Goal: Transaction & Acquisition: Purchase product/service

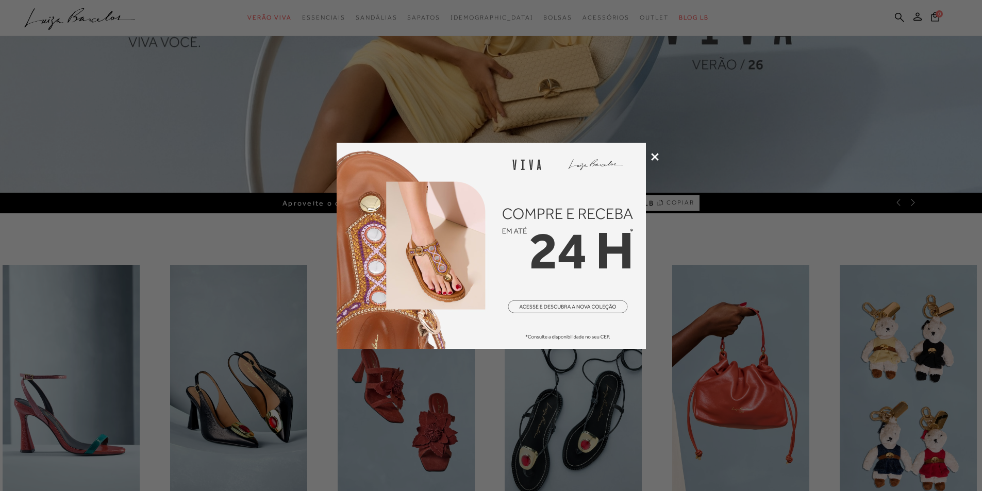
scroll to position [268, 0]
click at [657, 156] on icon at bounding box center [655, 157] width 8 height 8
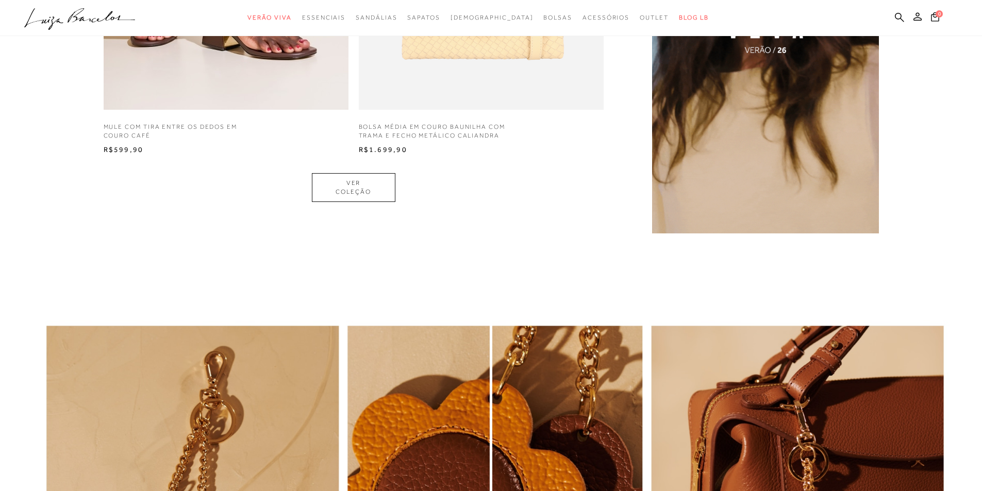
scroll to position [989, 0]
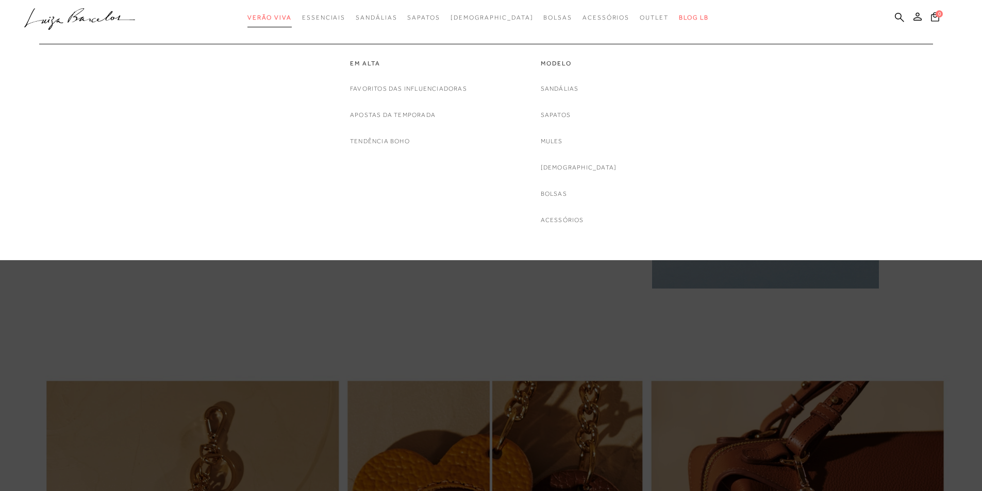
click at [292, 18] on span "Verão Viva" at bounding box center [269, 17] width 44 height 7
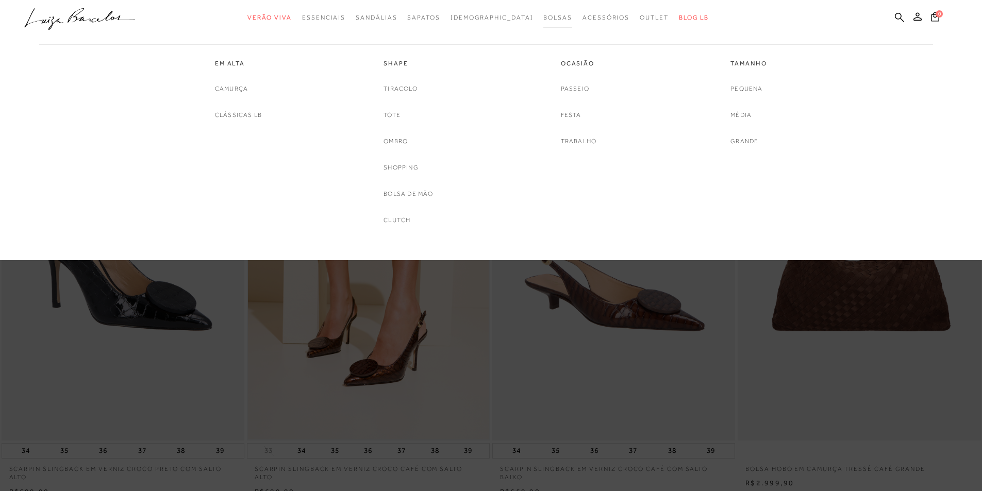
click at [543, 16] on span "Bolsas" at bounding box center [557, 17] width 29 height 7
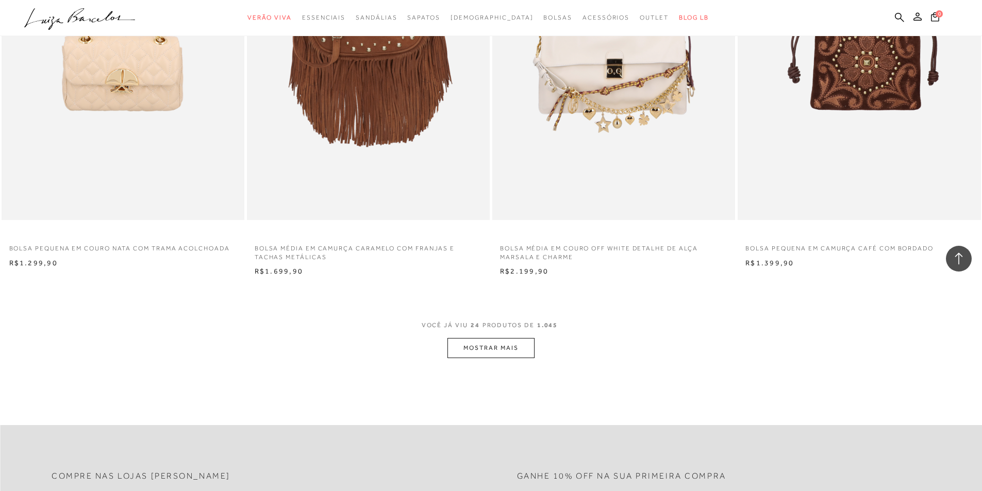
scroll to position [2426, 0]
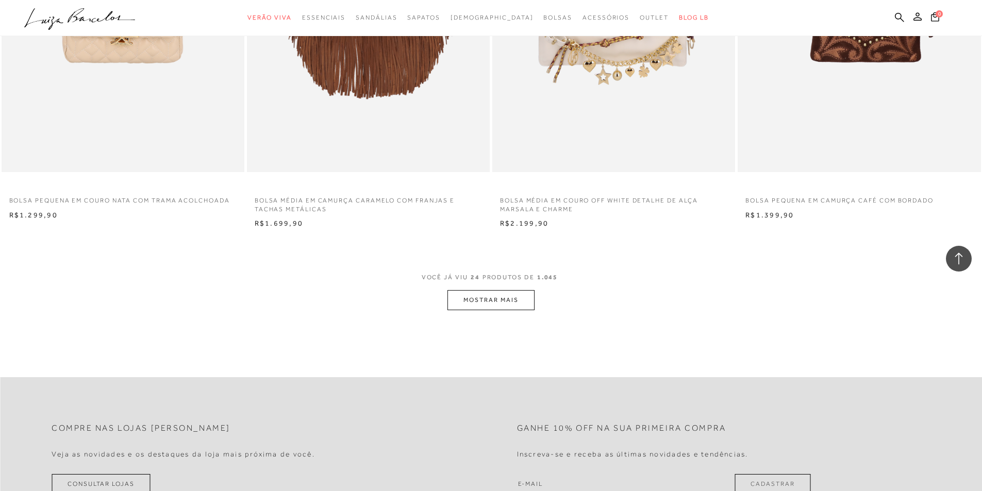
click at [504, 305] on button "MOSTRAR MAIS" at bounding box center [491, 300] width 87 height 20
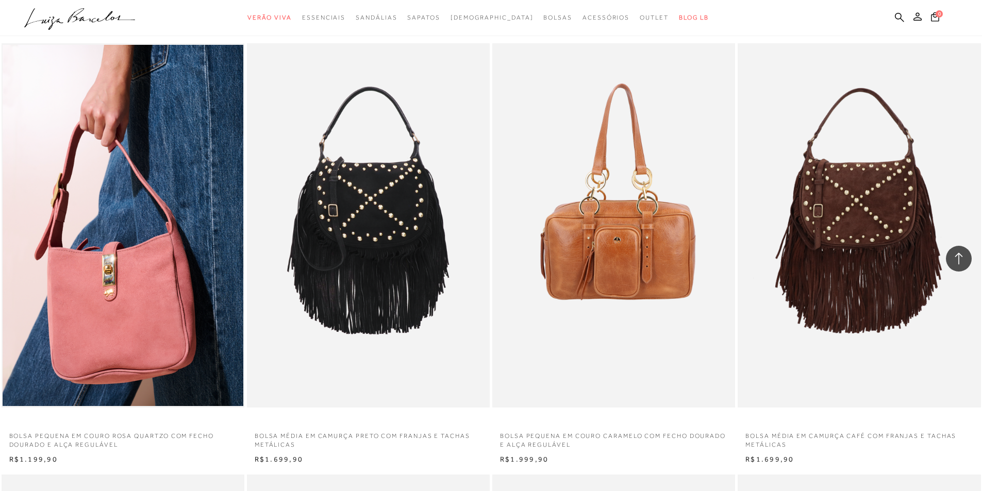
scroll to position [3540, 0]
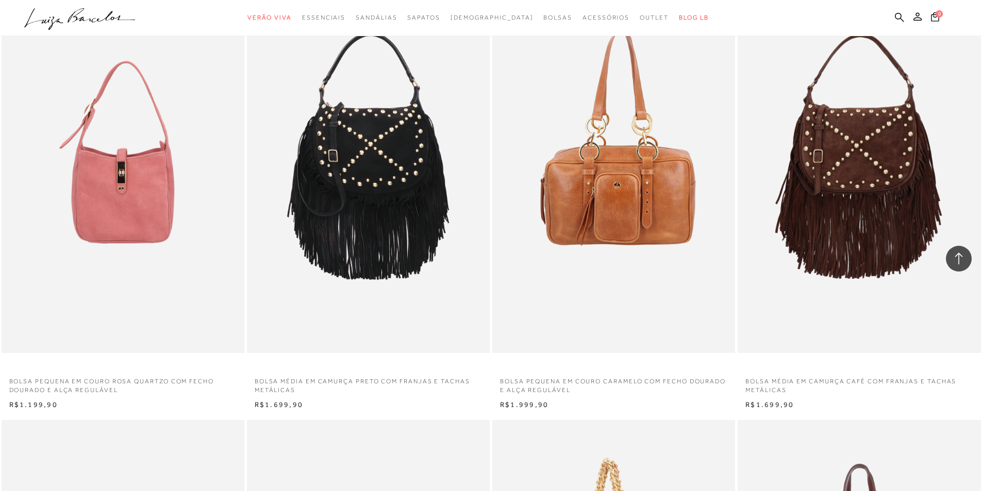
click at [110, 244] on img at bounding box center [124, 171] width 242 height 365
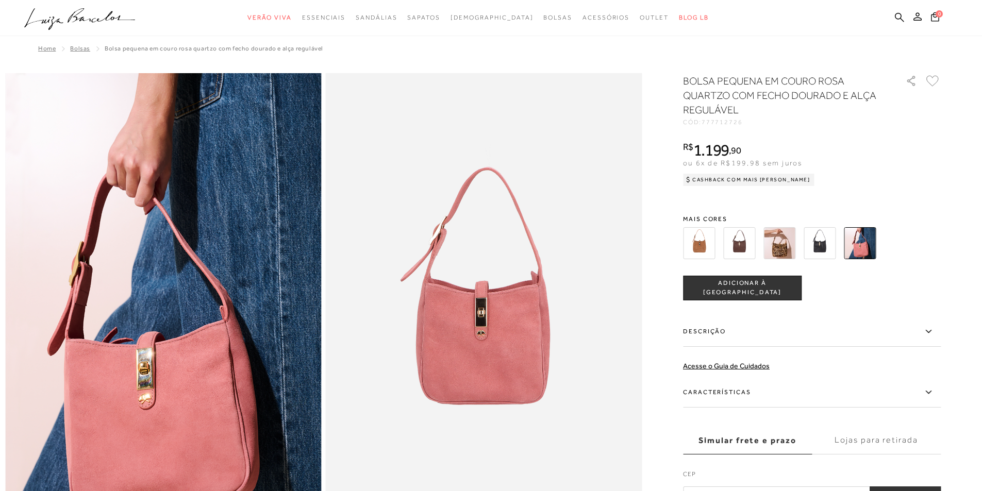
click at [723, 392] on label "Características" at bounding box center [812, 393] width 258 height 30
click at [0, 0] on input "Características" at bounding box center [0, 0] width 0 height 0
click at [862, 252] on img at bounding box center [860, 243] width 32 height 32
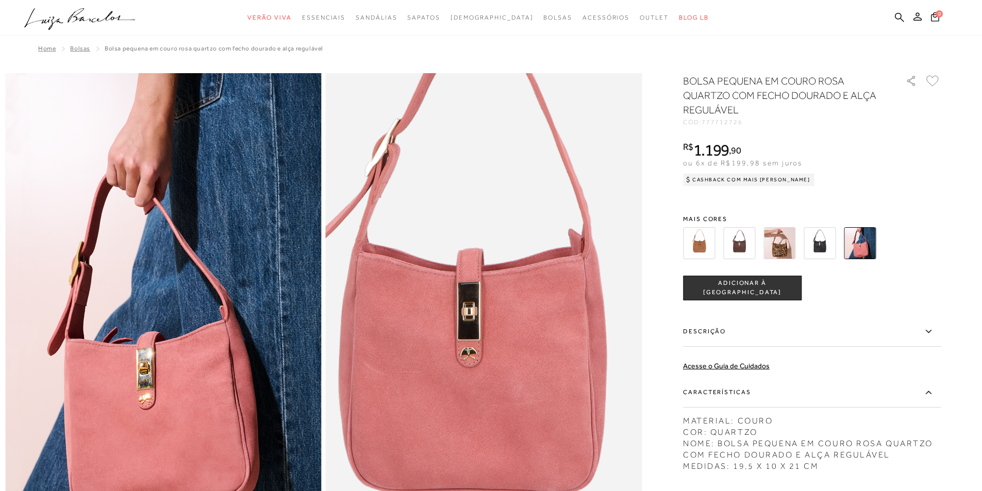
click at [496, 316] on img at bounding box center [474, 307] width 633 height 949
click at [496, 316] on img at bounding box center [473, 308] width 633 height 949
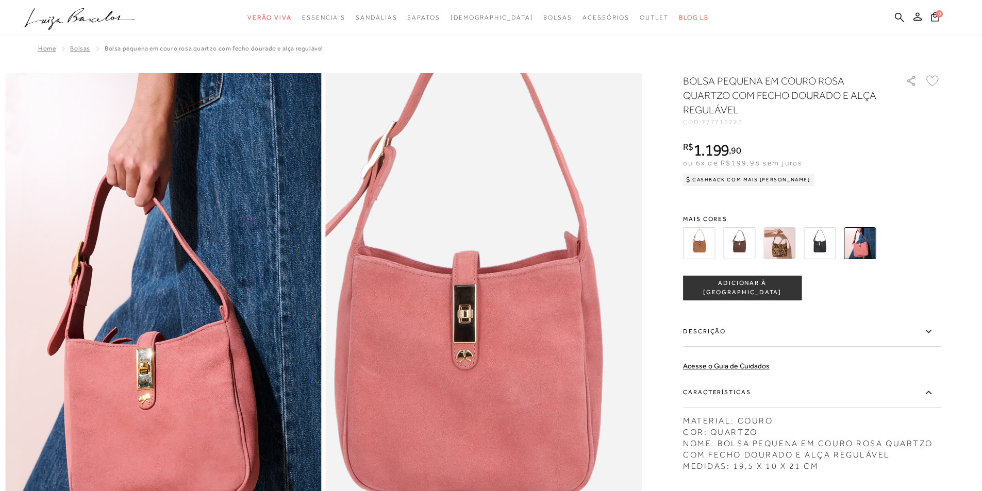
click at [500, 314] on img at bounding box center [470, 310] width 633 height 949
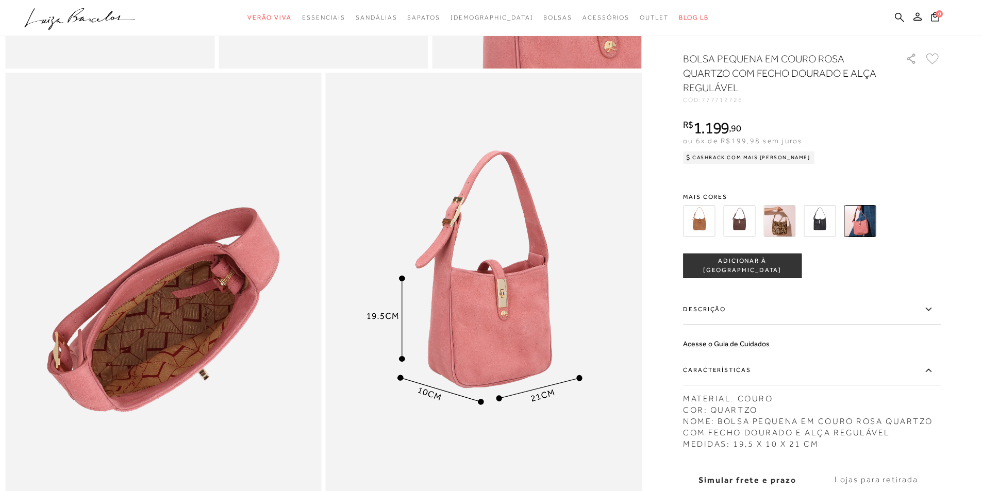
scroll to position [832, 0]
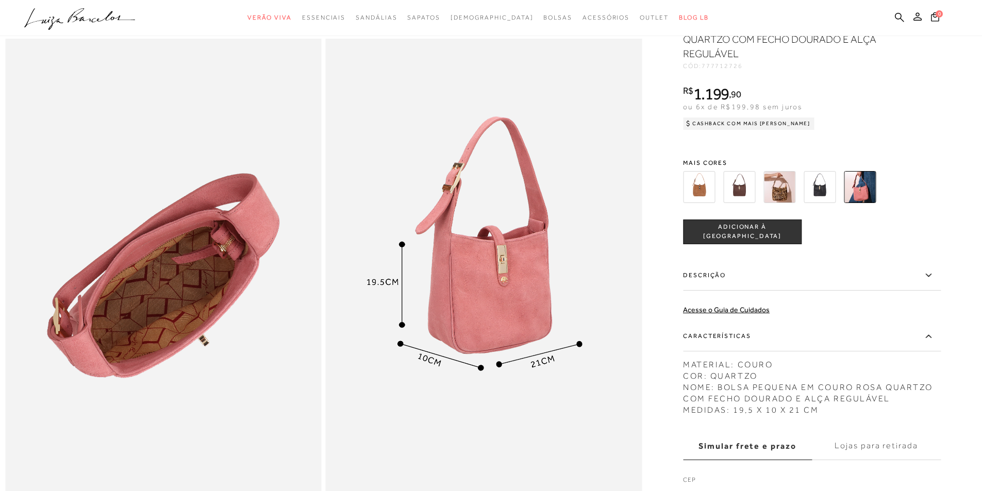
click at [865, 203] on img at bounding box center [860, 187] width 32 height 32
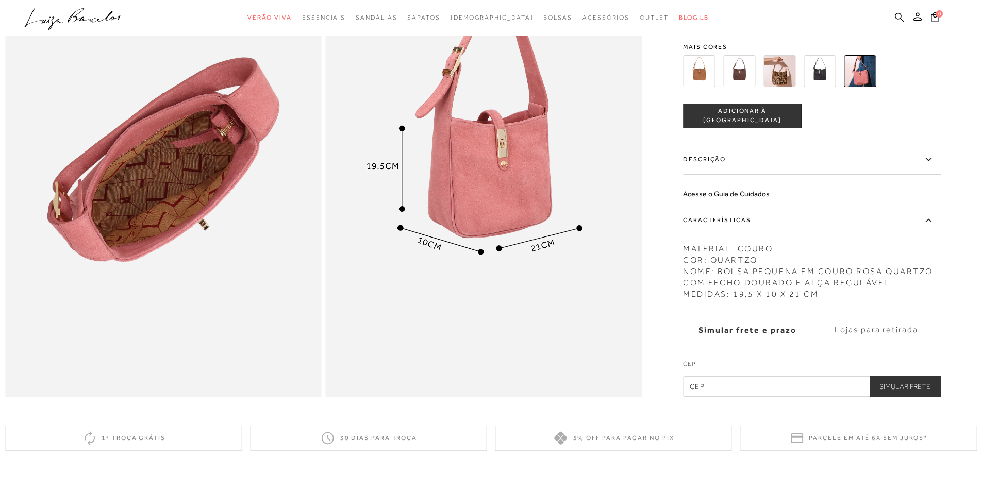
scroll to position [873, 0]
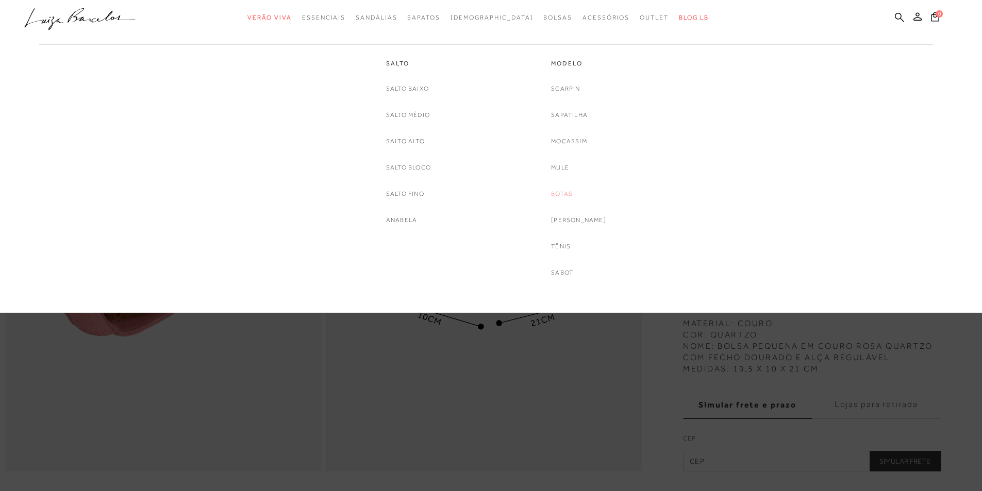
click at [569, 196] on link "Botas" at bounding box center [562, 194] width 22 height 11
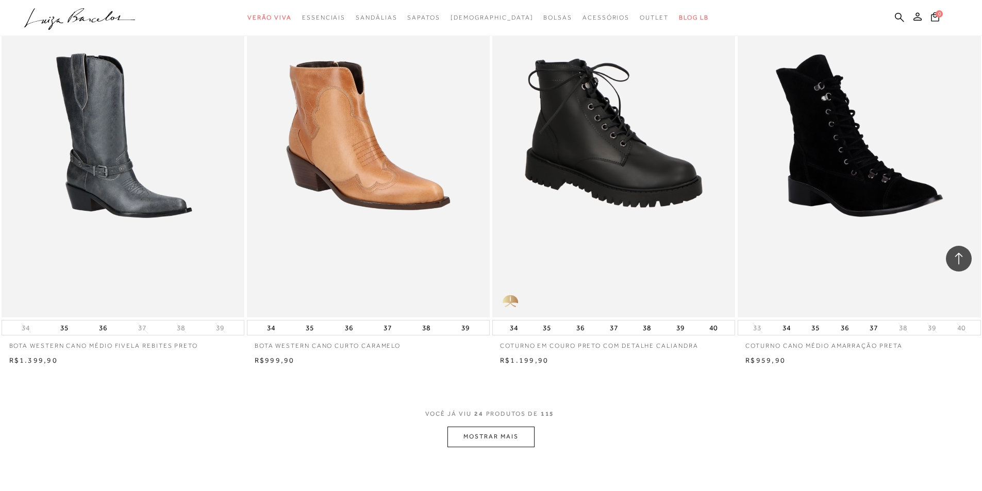
scroll to position [2337, 0]
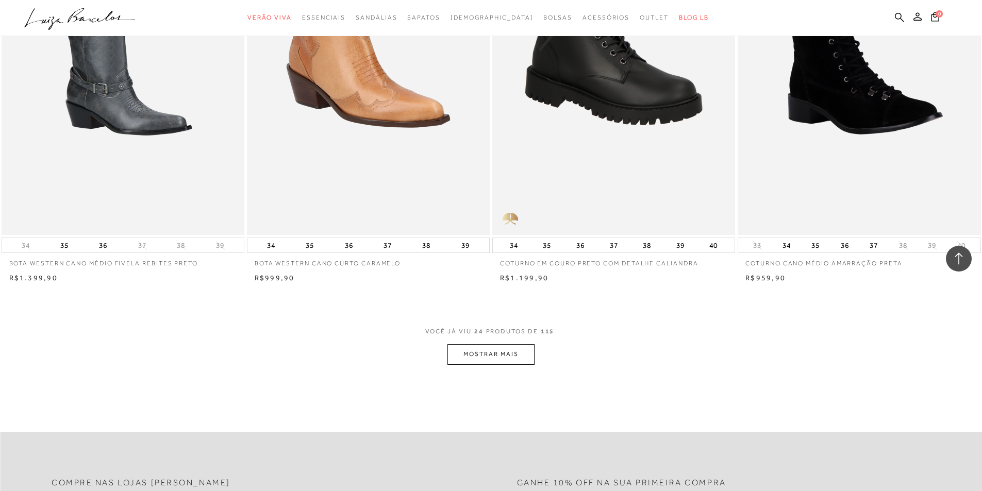
click at [484, 356] on button "MOSTRAR MAIS" at bounding box center [491, 354] width 87 height 20
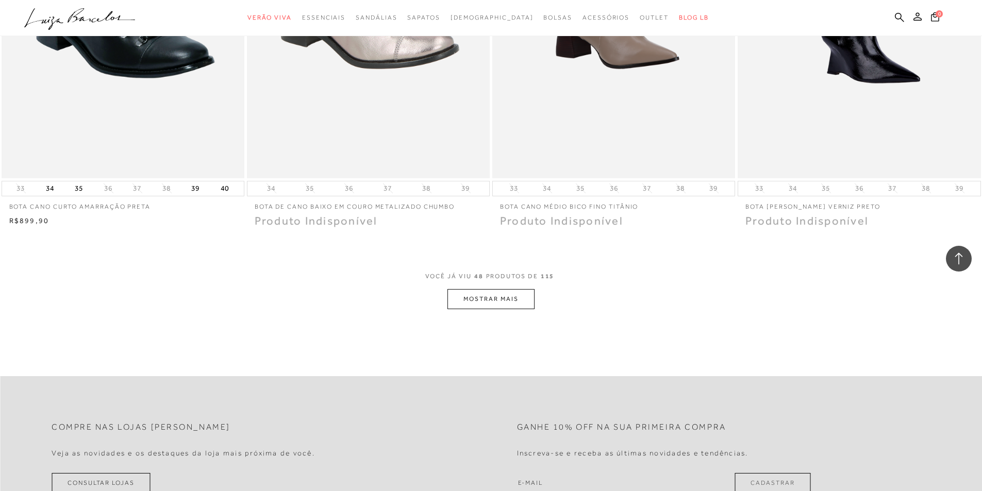
scroll to position [4963, 0]
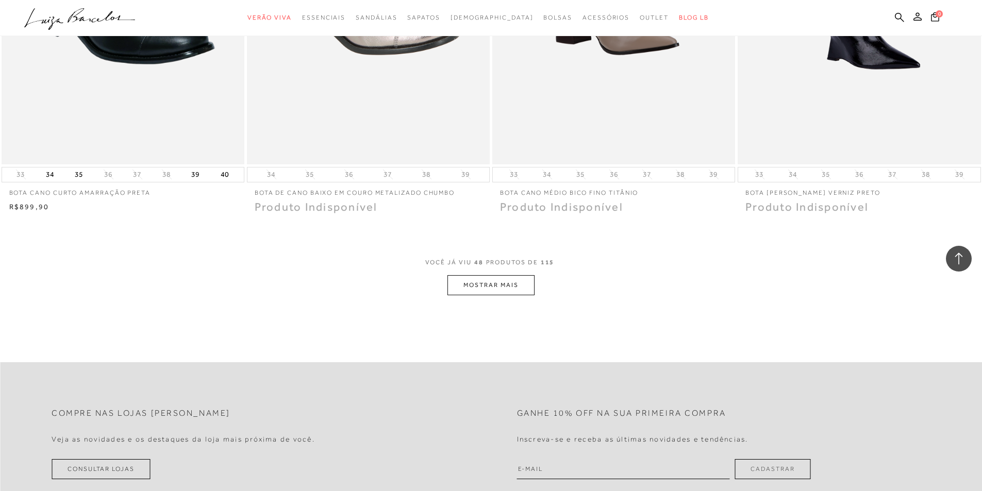
click at [487, 275] on button "MOSTRAR MAIS" at bounding box center [491, 285] width 87 height 20
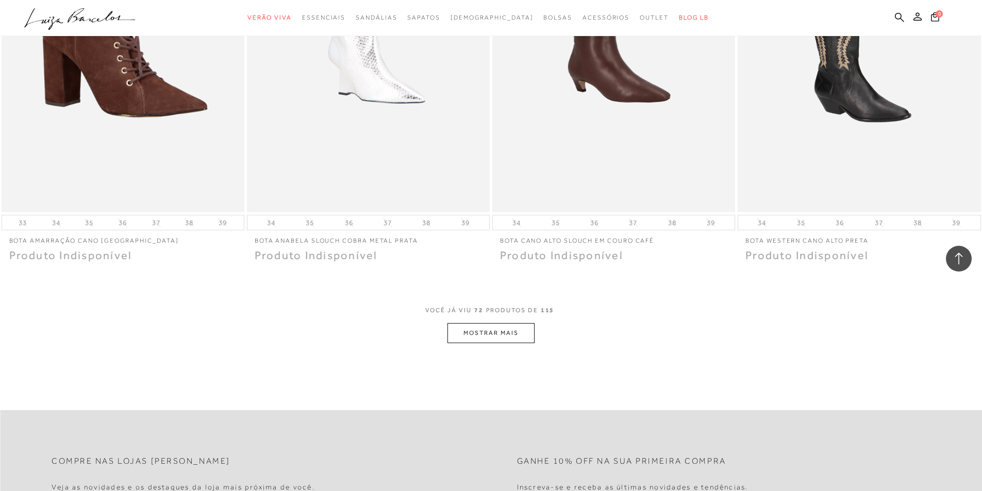
scroll to position [7499, 0]
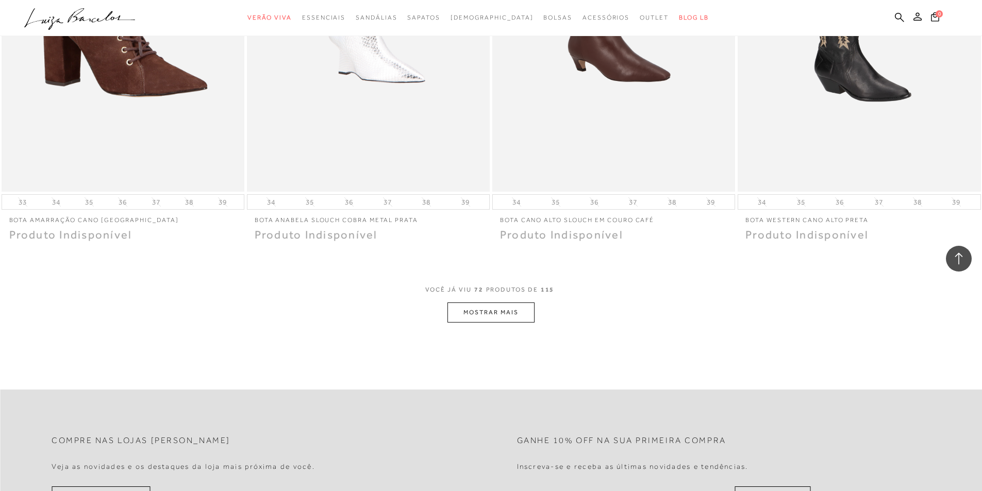
click at [515, 303] on button "MOSTRAR MAIS" at bounding box center [491, 313] width 87 height 20
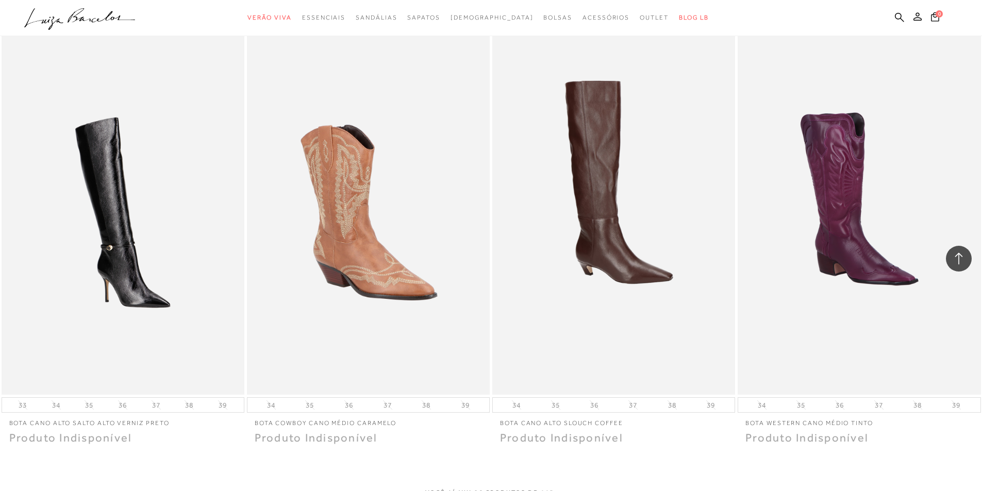
scroll to position [10091, 0]
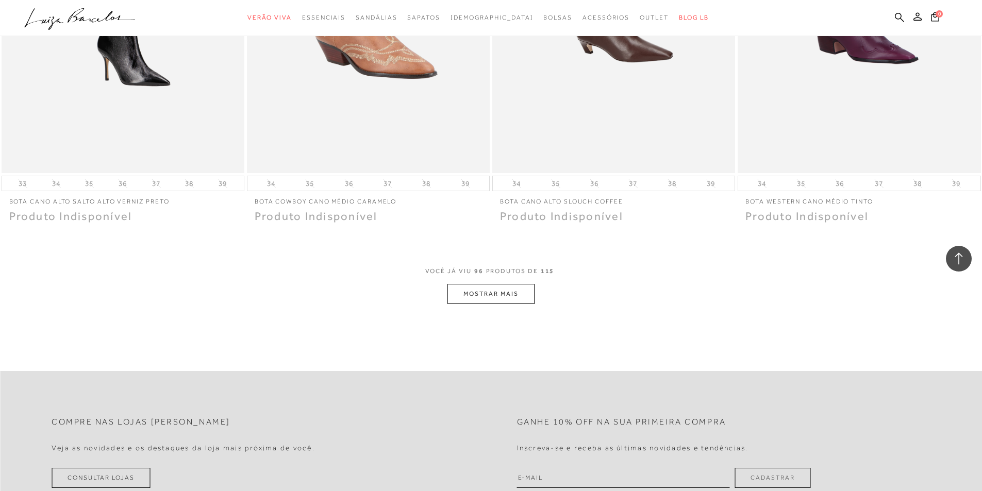
click at [490, 284] on button "MOSTRAR MAIS" at bounding box center [491, 294] width 87 height 20
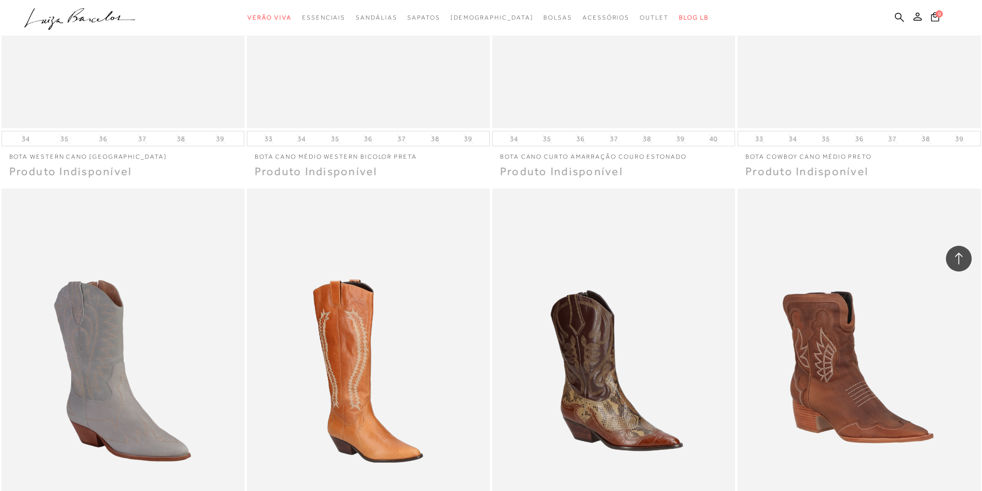
scroll to position [11445, 0]
